Goal: Transaction & Acquisition: Purchase product/service

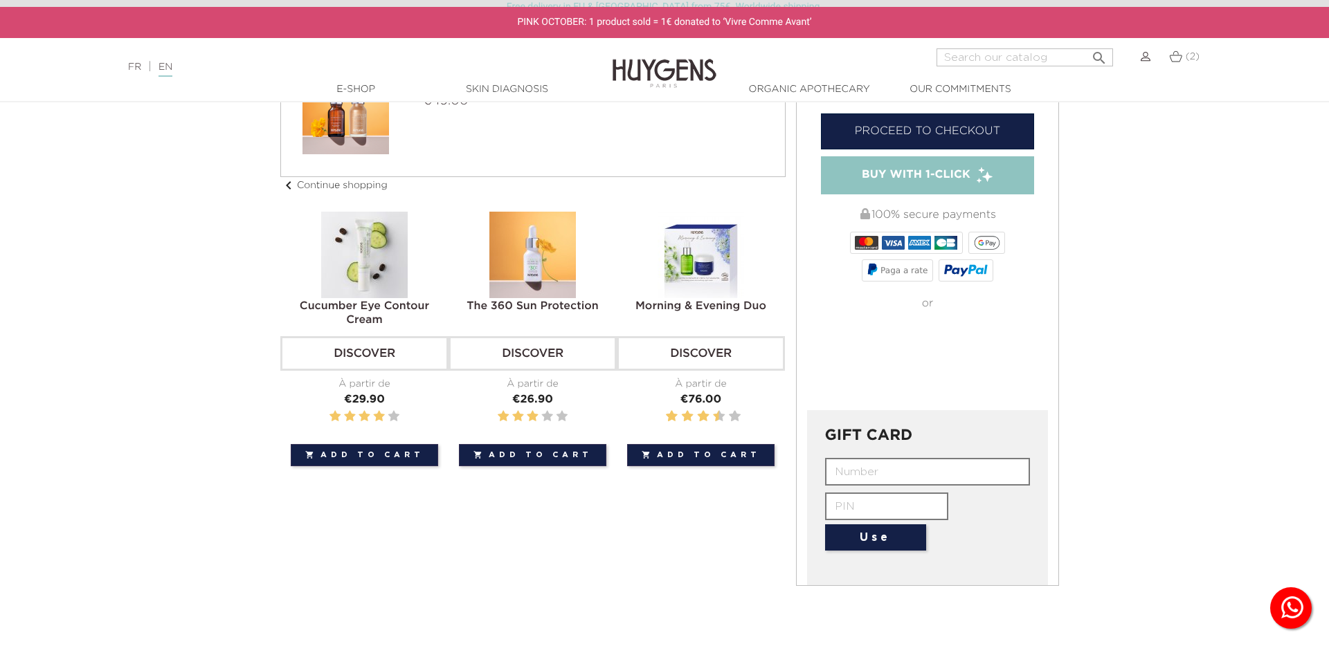
scroll to position [136, 0]
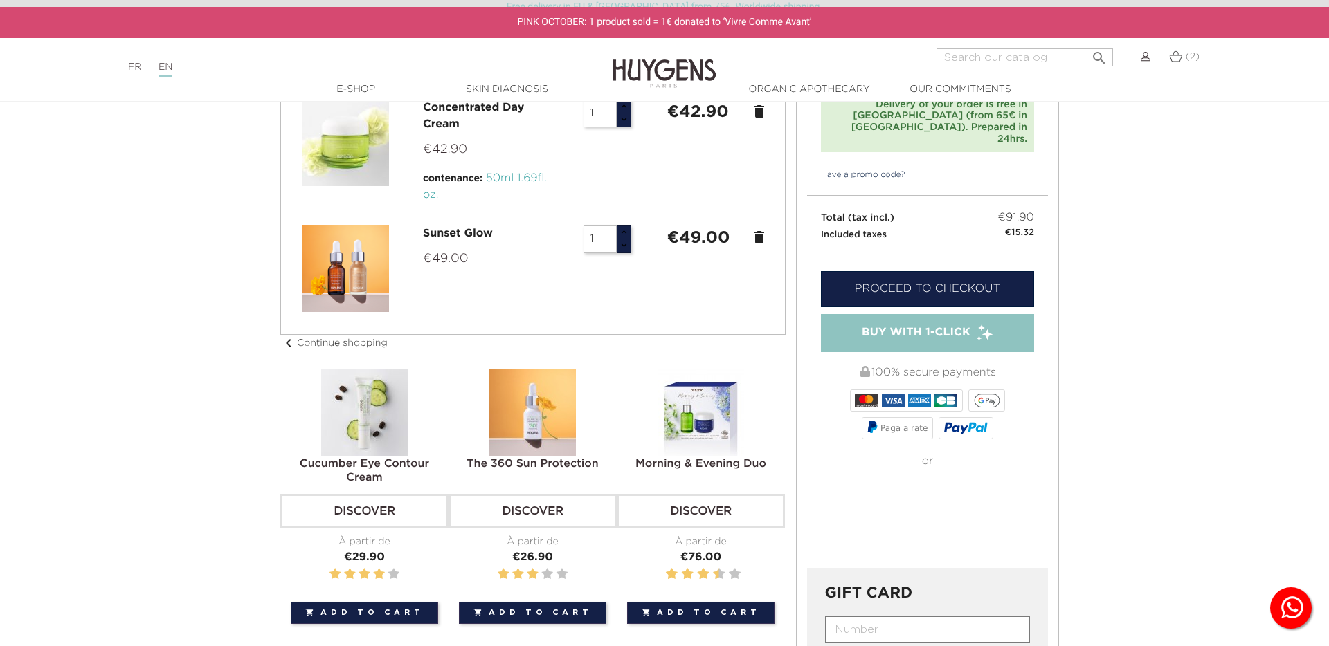
click at [918, 271] on link "Proceed to checkout" at bounding box center [927, 289] width 213 height 36
